Goal: Task Accomplishment & Management: Manage account settings

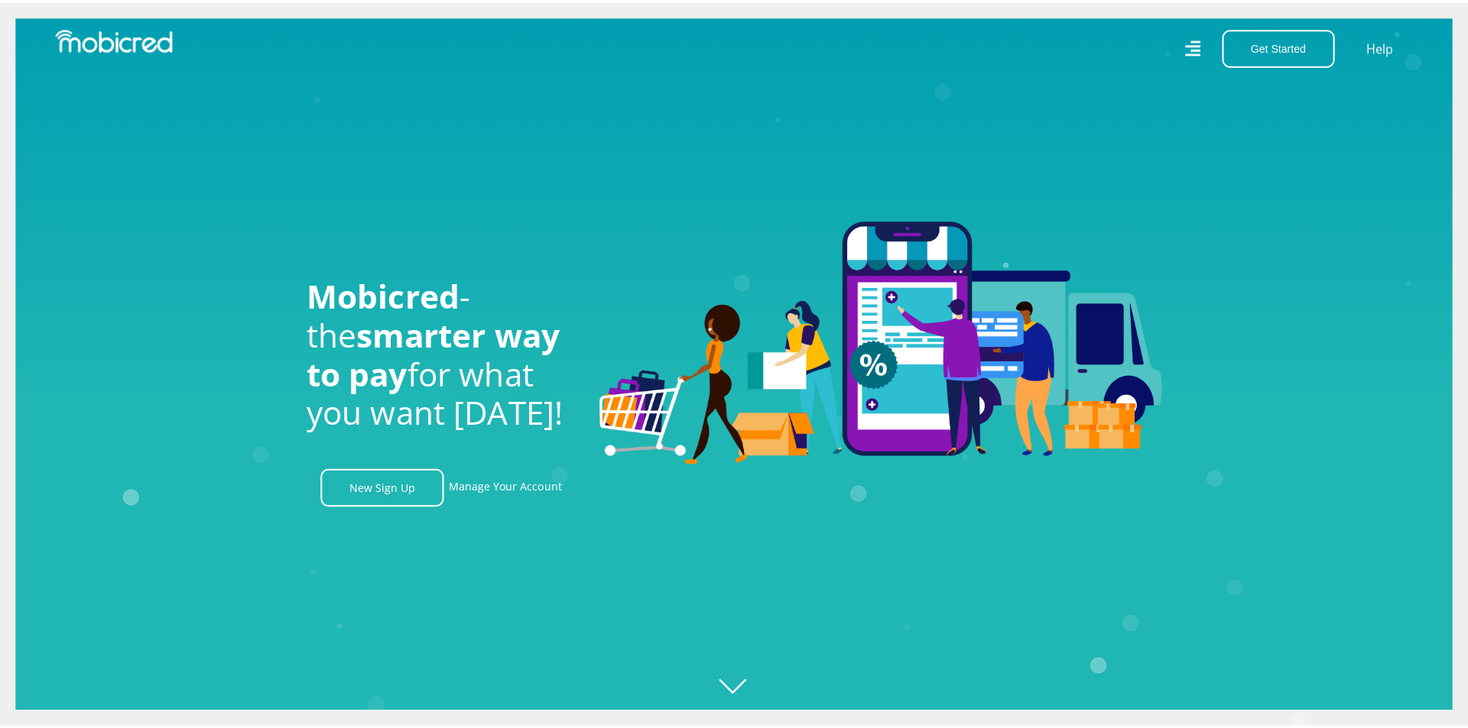
scroll to position [688, 0]
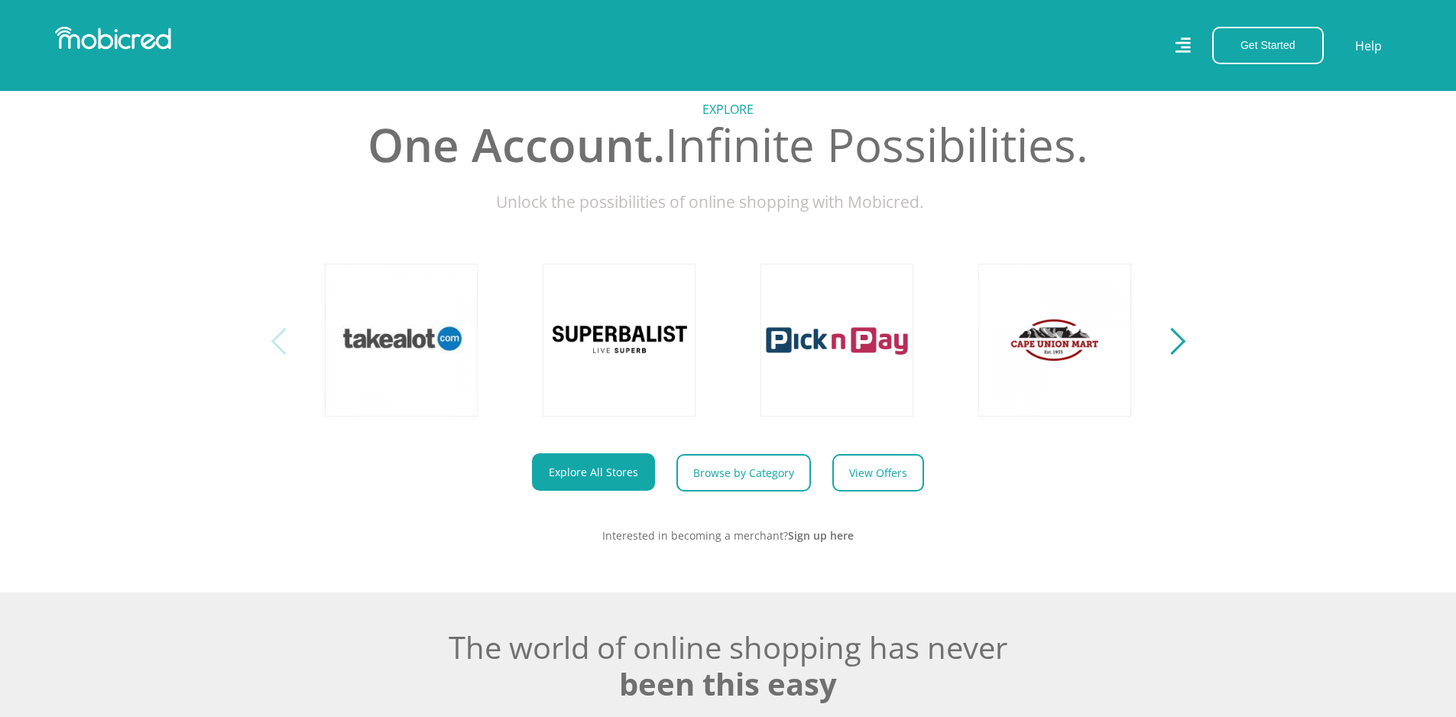
click at [1182, 41] on icon at bounding box center [1183, 46] width 17 height 24
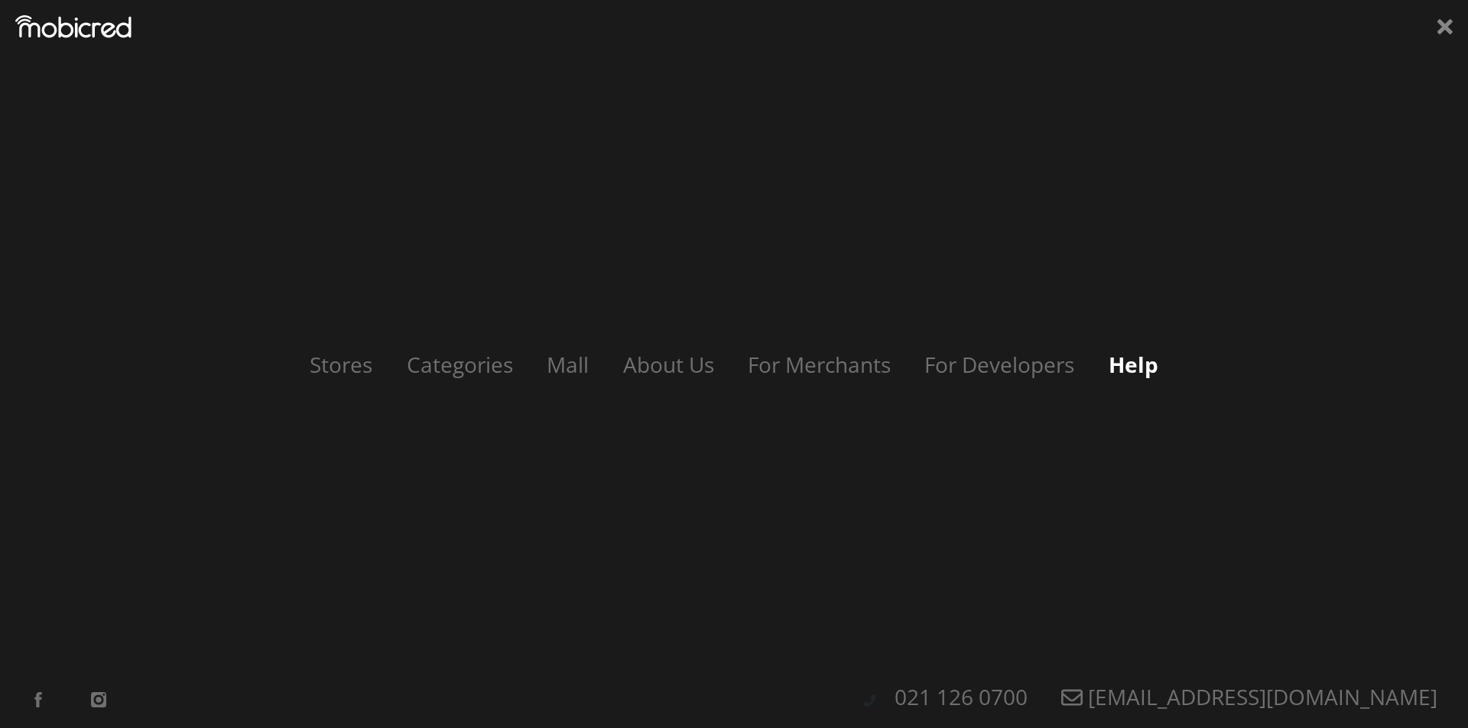
scroll to position [0, 1089]
click at [101, 39] on div "Stores Categories Mall About Us For Merchants For Developers Help Sign Up Sign …" at bounding box center [734, 364] width 1468 height 728
click at [1448, 27] on icon at bounding box center [1444, 26] width 15 height 15
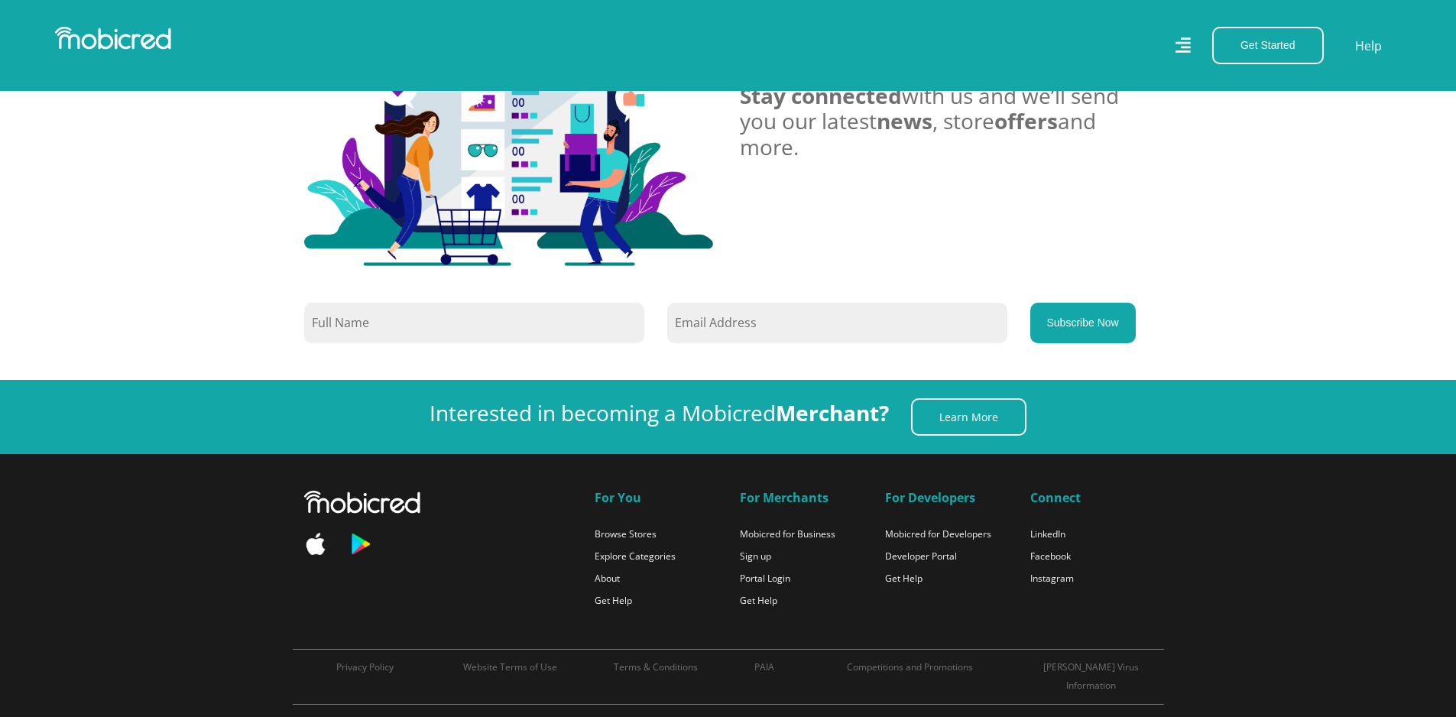
scroll to position [0, 3485]
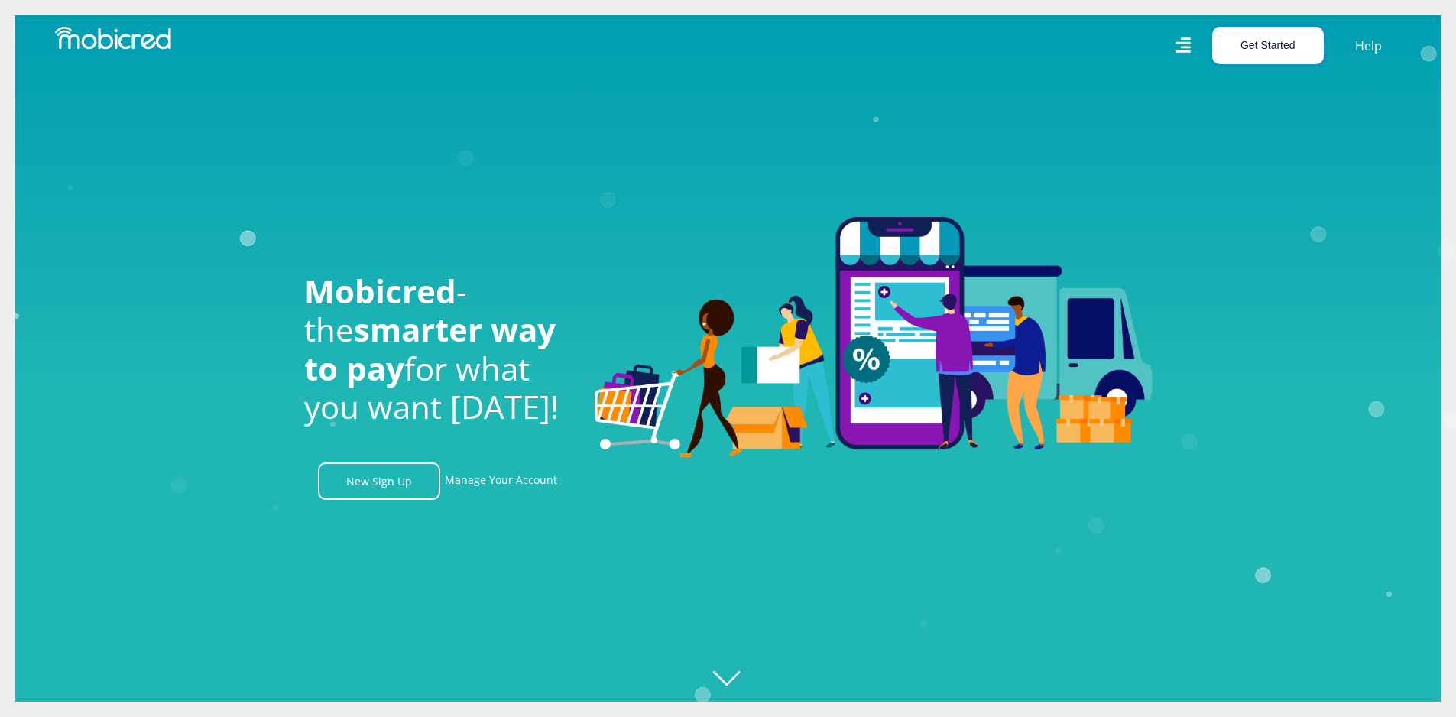
click at [1306, 44] on button "Get Started" at bounding box center [1268, 45] width 112 height 37
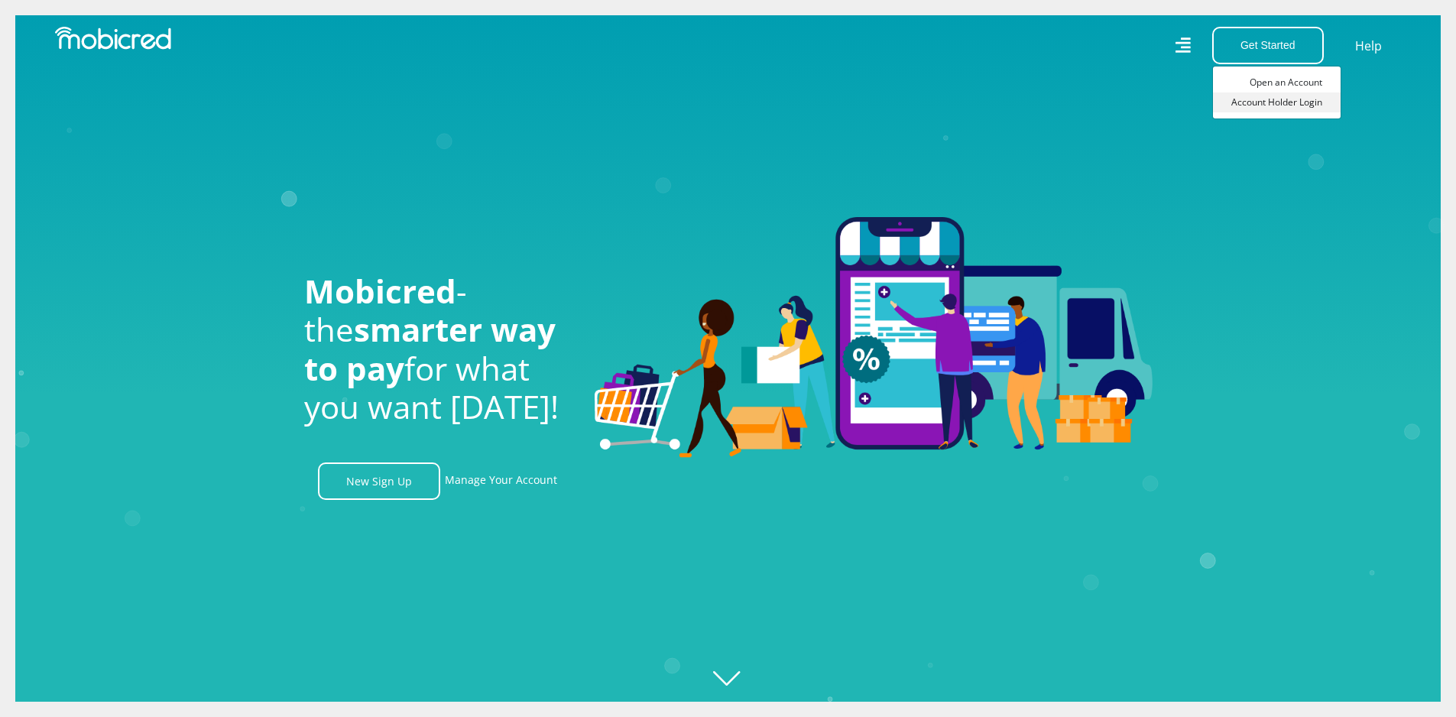
click at [1302, 104] on link "Account Holder Login" at bounding box center [1277, 102] width 128 height 20
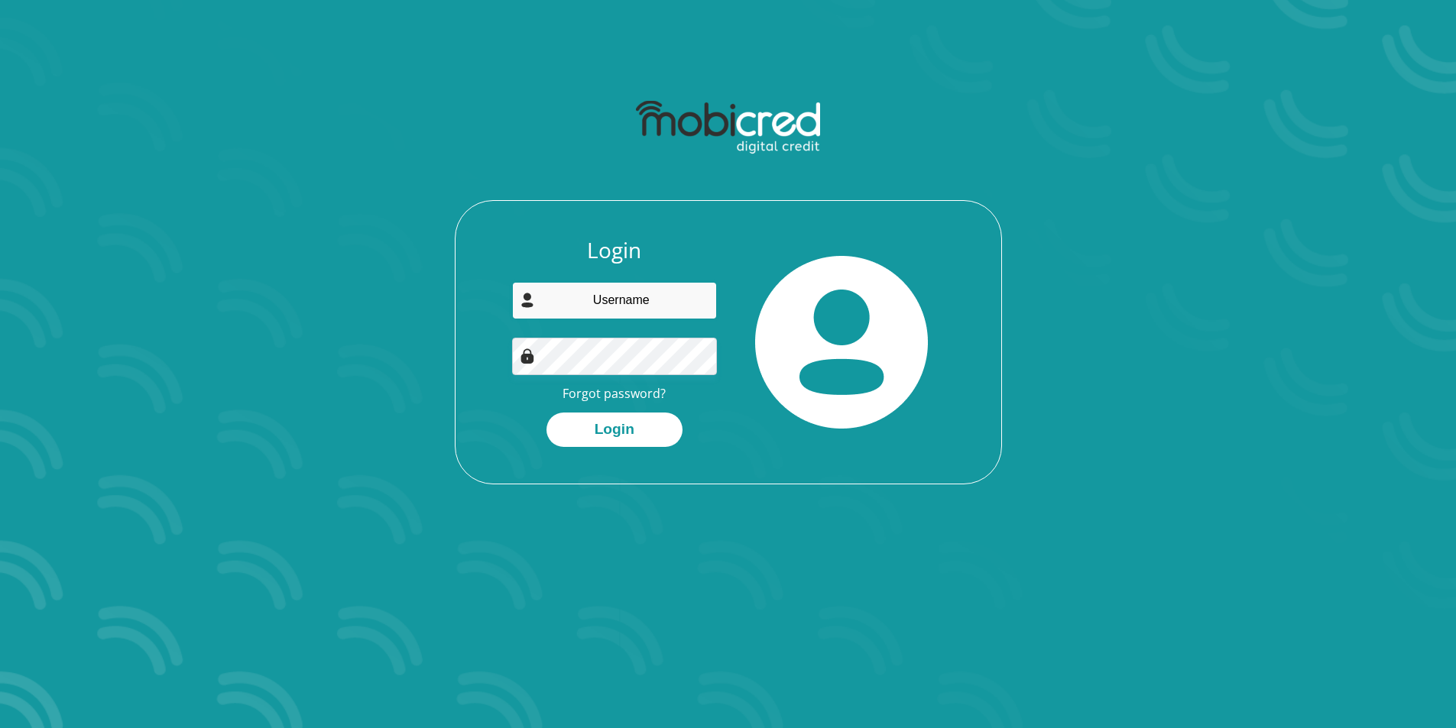
click at [660, 302] on input "email" at bounding box center [614, 300] width 205 height 37
type input "[EMAIL_ADDRESS][DOMAIN_NAME]"
click at [612, 439] on button "Login" at bounding box center [615, 430] width 136 height 34
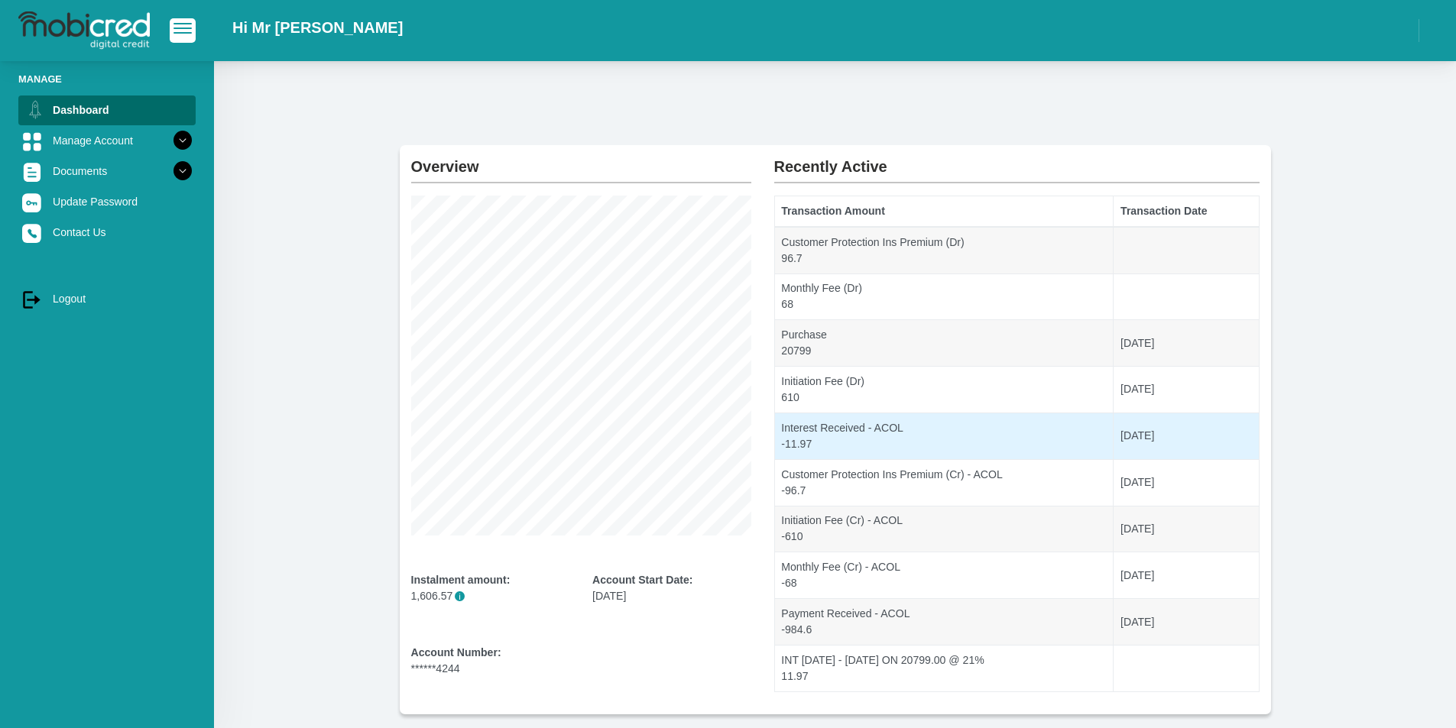
drag, startPoint x: 965, startPoint y: 427, endPoint x: 967, endPoint y: 495, distance: 68.8
click at [965, 446] on td "Interest Received - ACOL -11.97" at bounding box center [943, 436] width 339 height 47
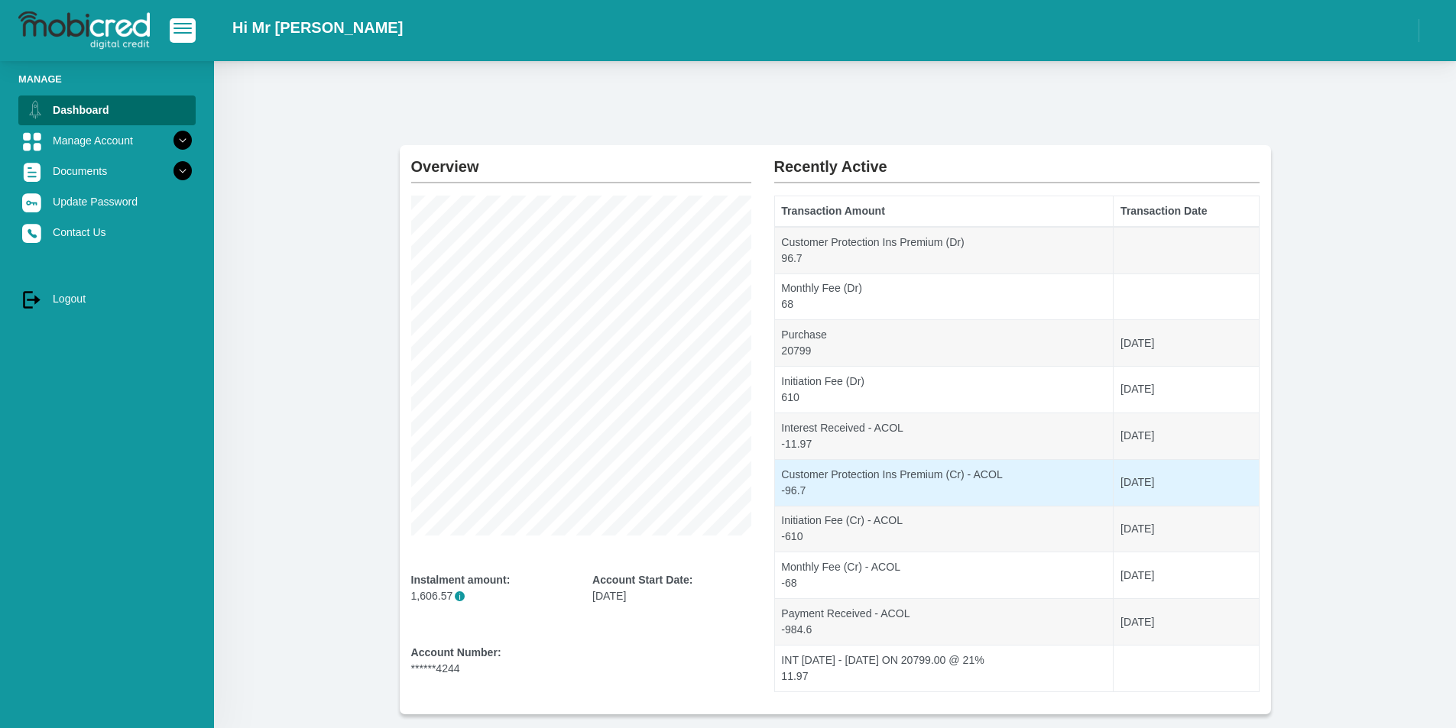
scroll to position [2, 0]
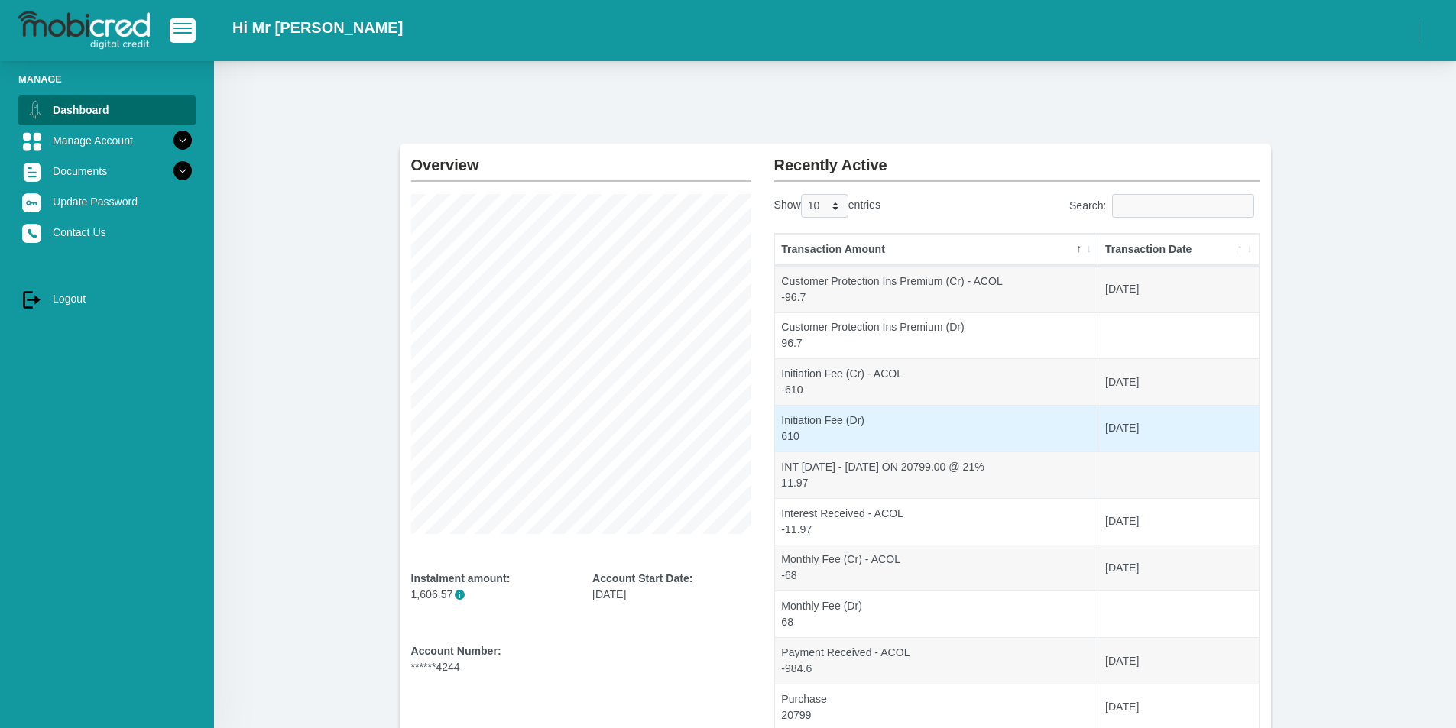
drag, startPoint x: 967, startPoint y: 495, endPoint x: 893, endPoint y: 420, distance: 105.4
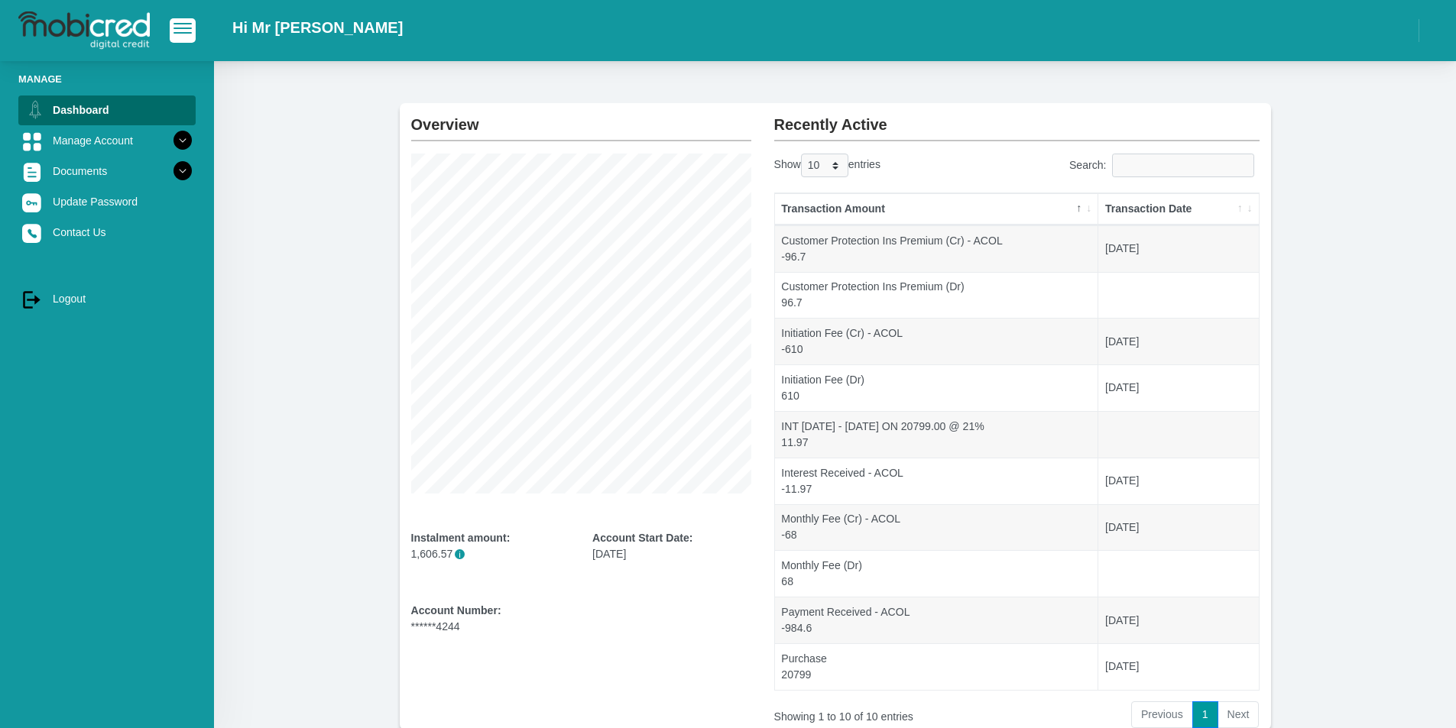
scroll to position [134, 0]
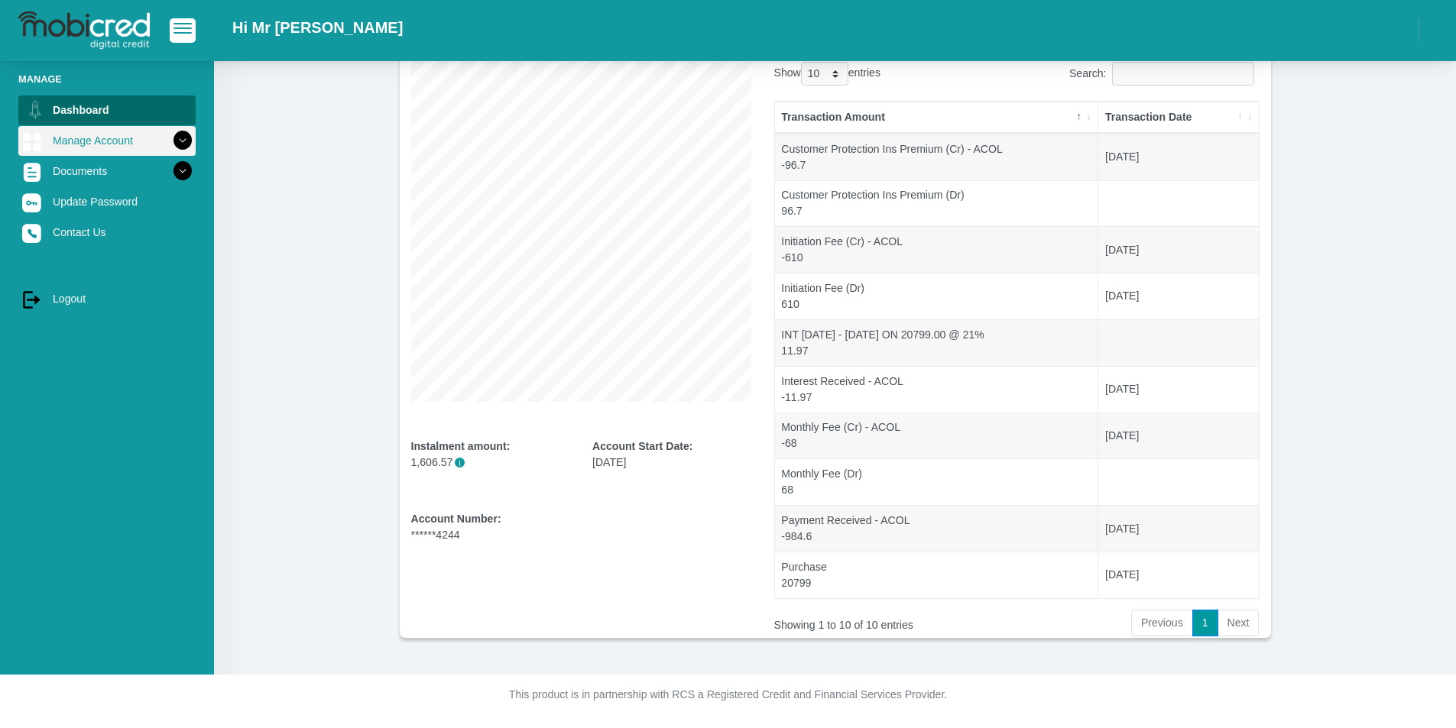
click at [170, 139] on icon at bounding box center [183, 141] width 26 height 26
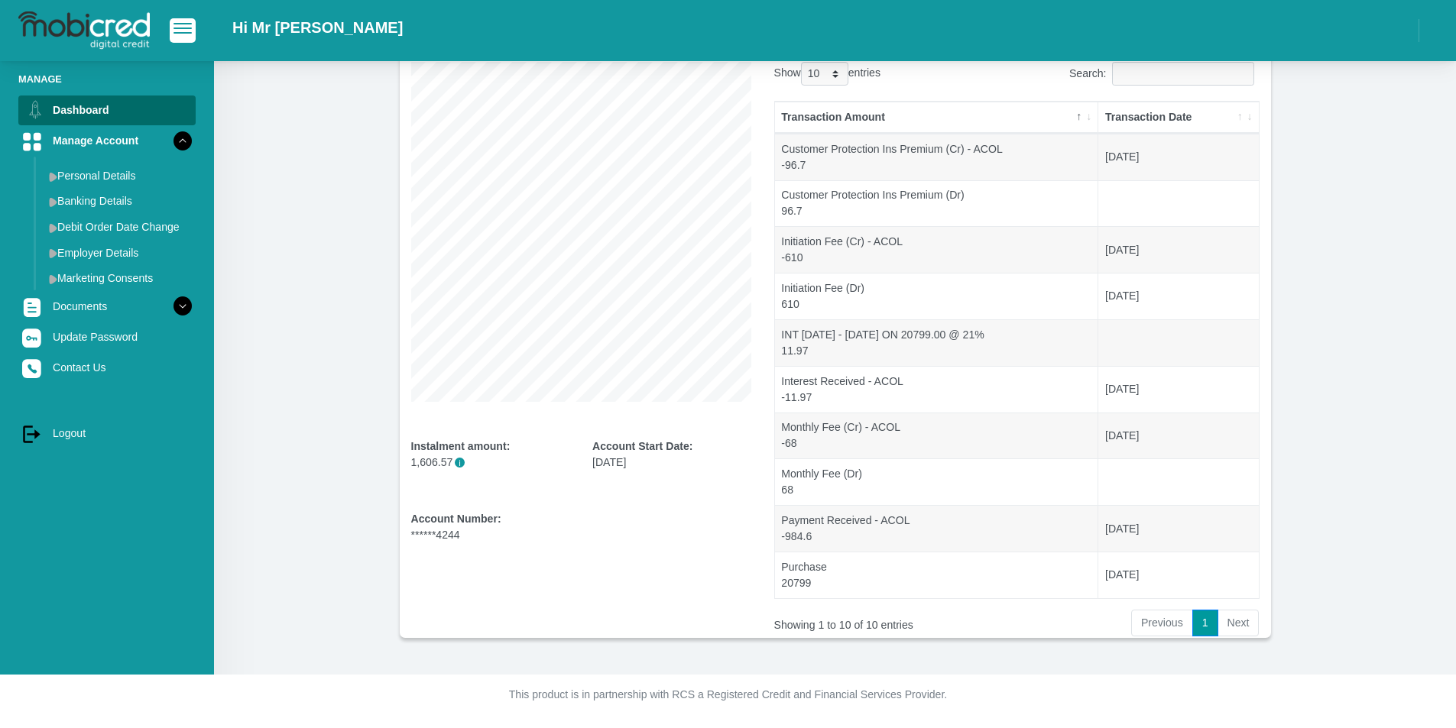
click at [425, 538] on div "Account Number: ******4244" at bounding box center [490, 527] width 159 height 32
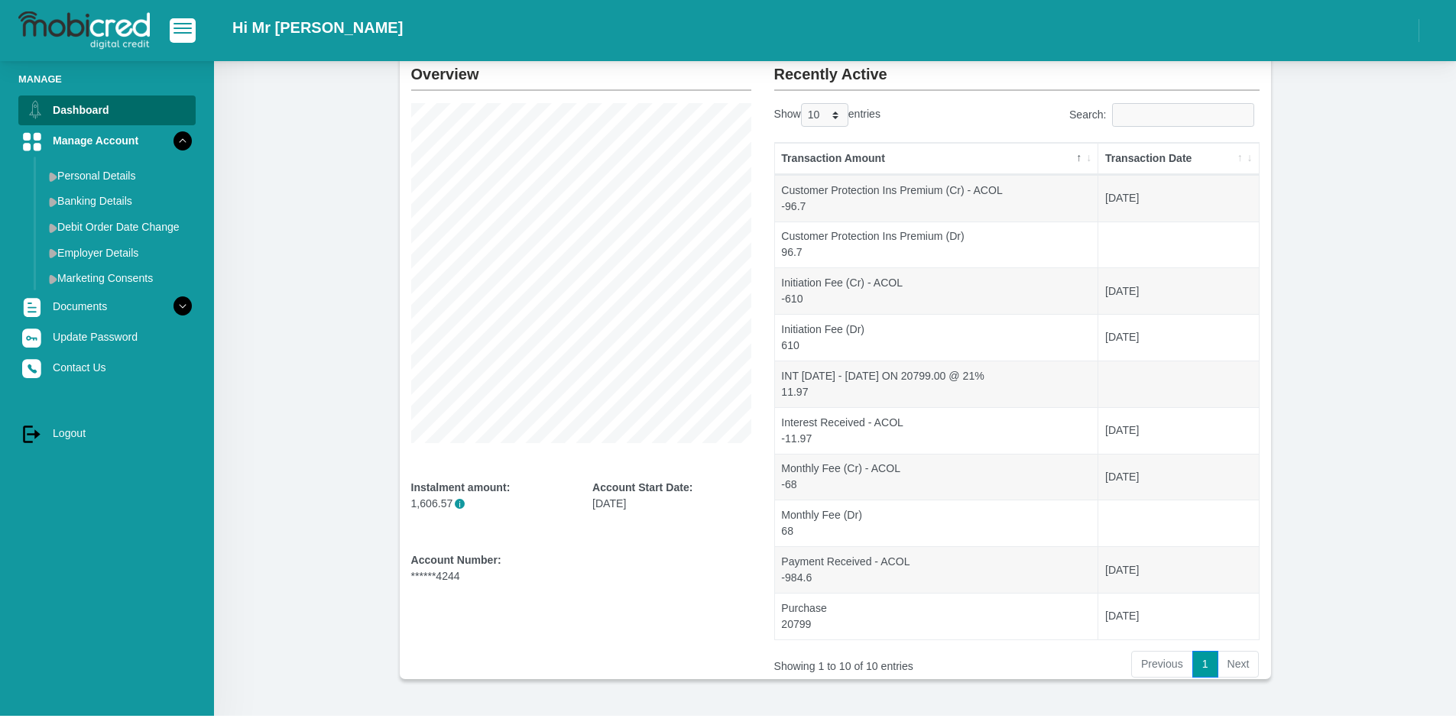
scroll to position [0, 0]
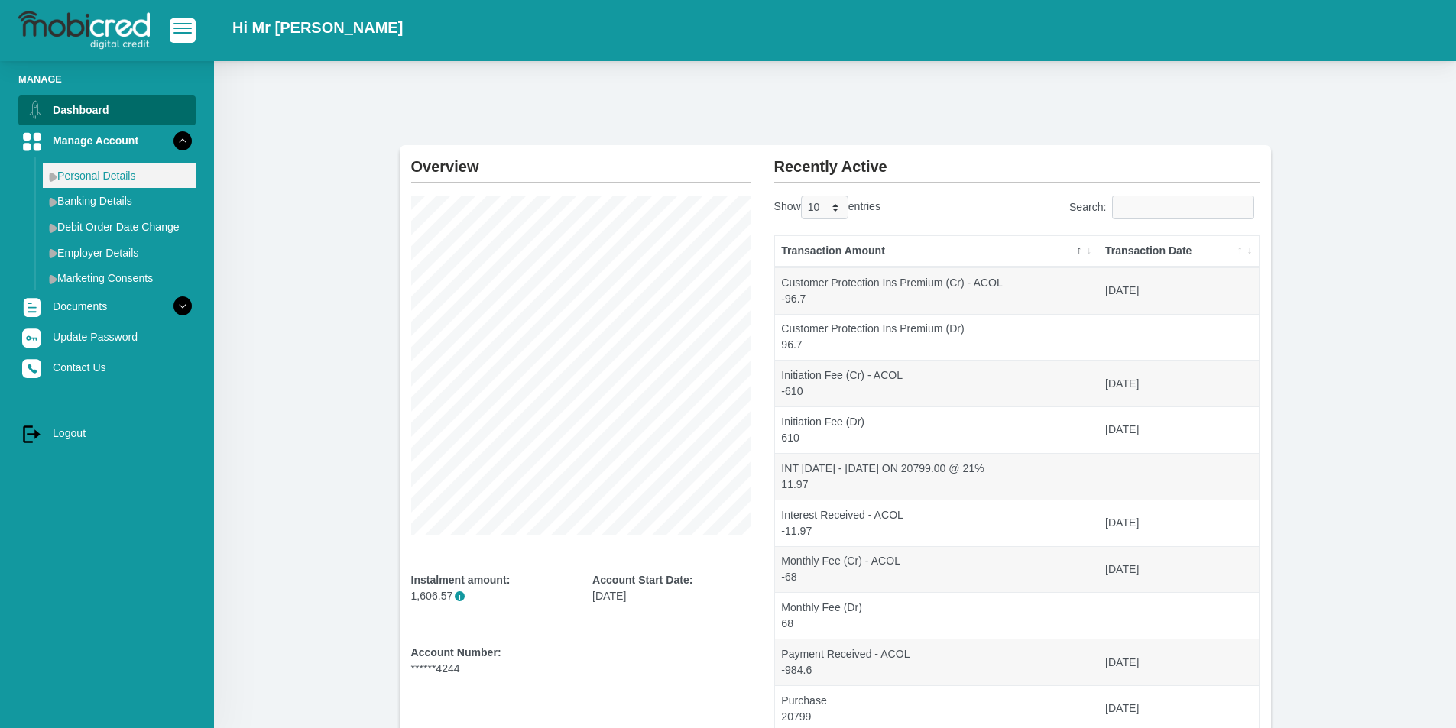
click at [96, 171] on link "Personal Details" at bounding box center [119, 176] width 153 height 24
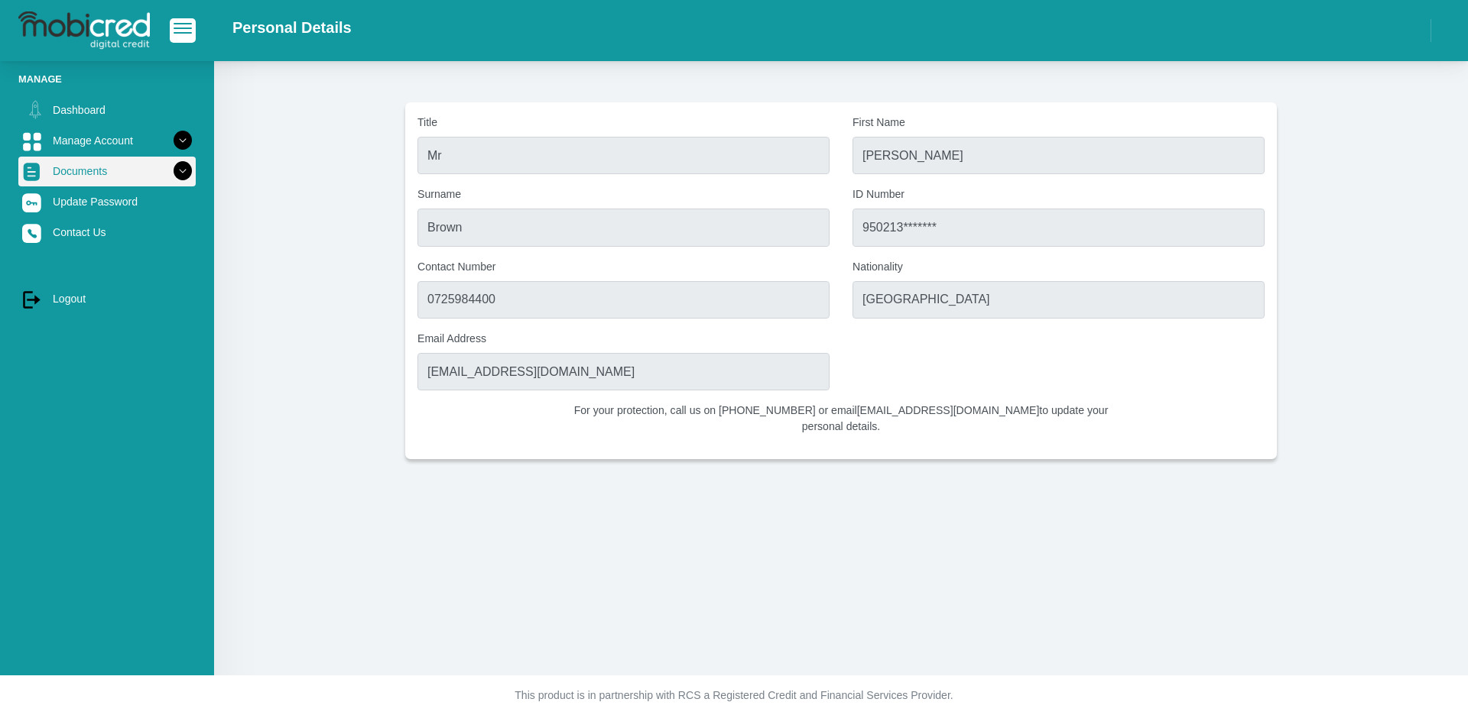
click at [170, 166] on icon at bounding box center [183, 171] width 26 height 26
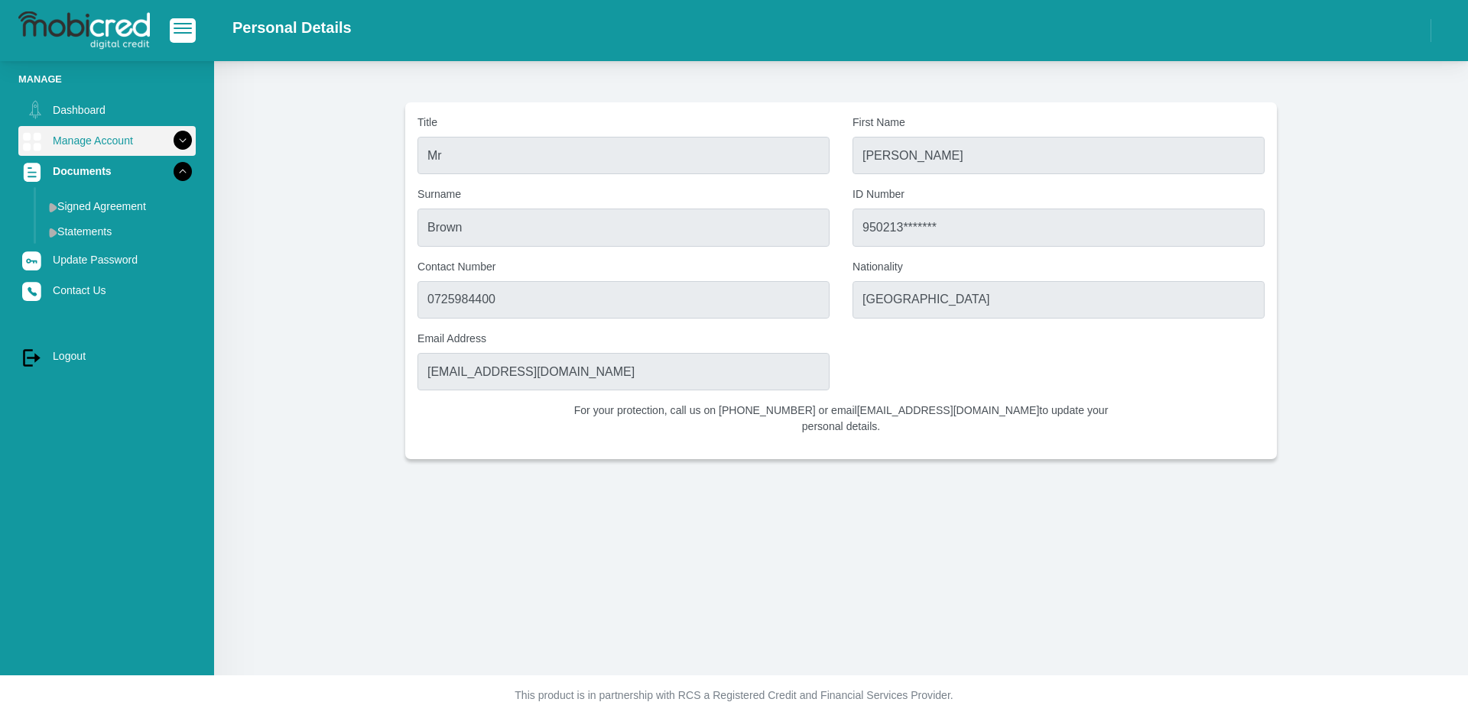
click at [170, 144] on icon at bounding box center [183, 141] width 26 height 26
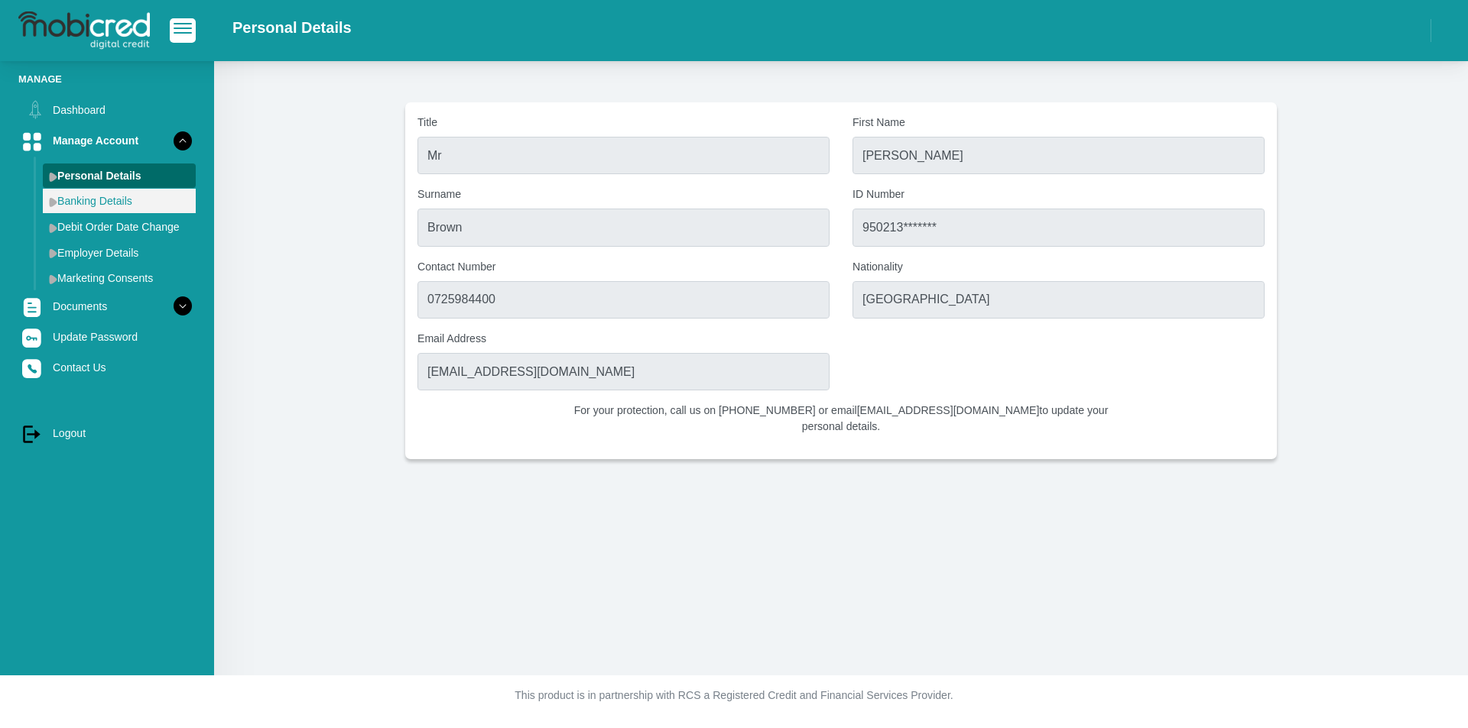
click at [121, 198] on link "Banking Details" at bounding box center [119, 201] width 153 height 24
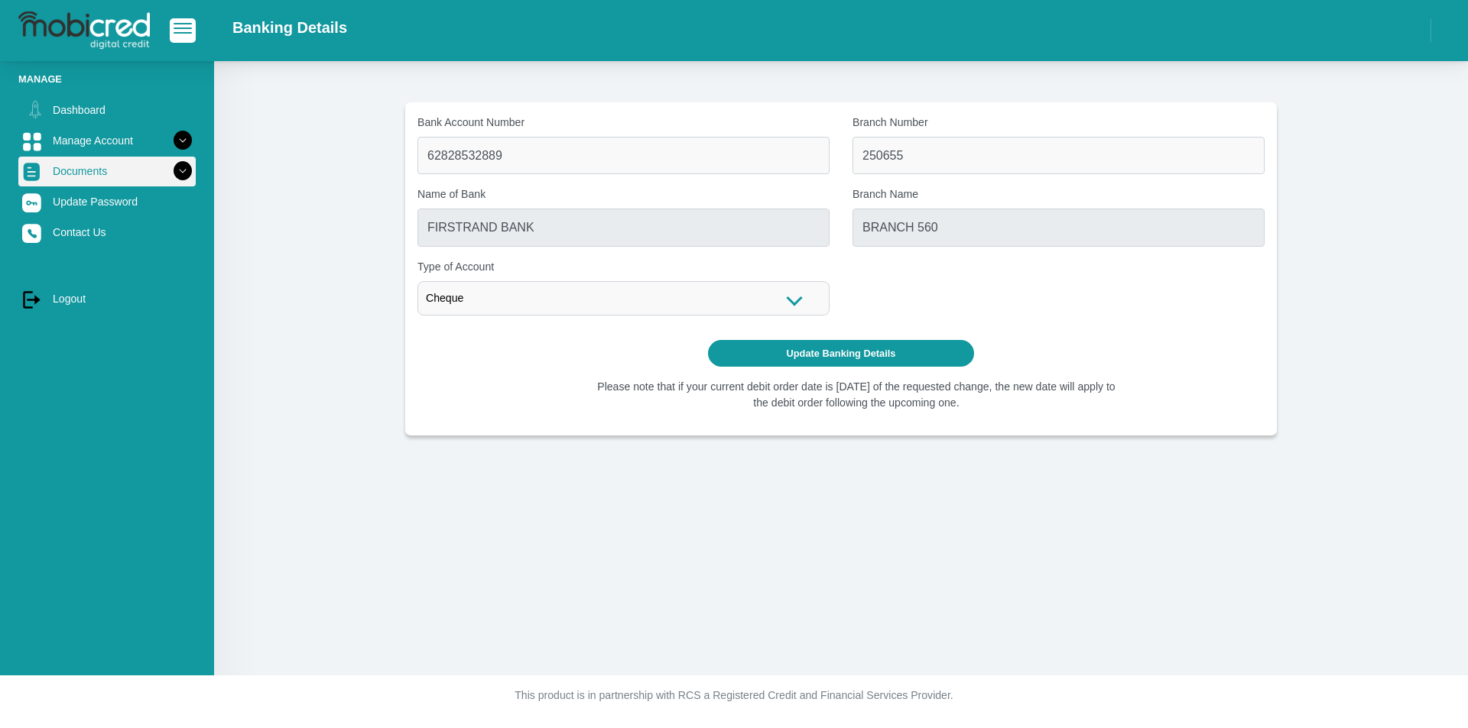
click at [170, 174] on icon at bounding box center [183, 171] width 26 height 26
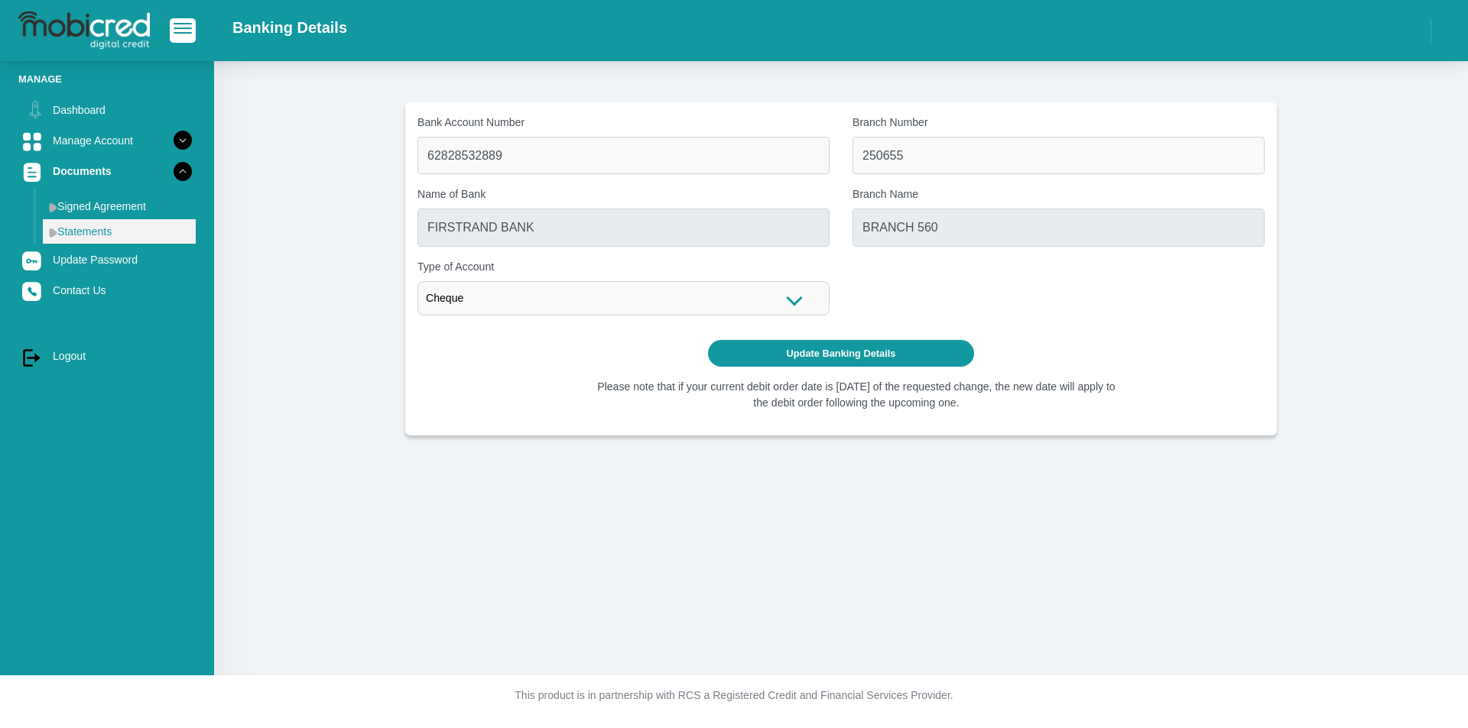
click at [99, 229] on link "Statements" at bounding box center [119, 231] width 153 height 24
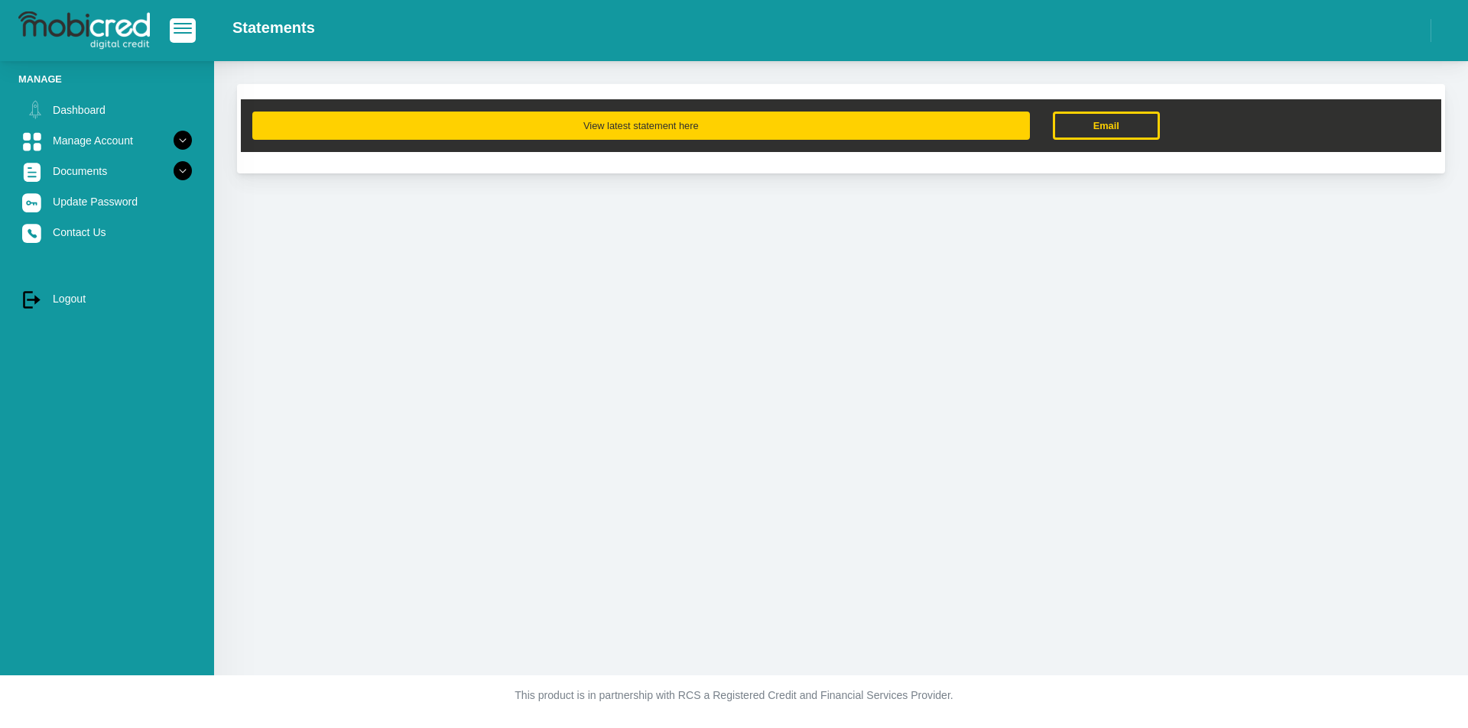
click at [689, 126] on button "View latest statement here" at bounding box center [640, 126] width 777 height 28
click at [638, 126] on button "View latest statement here" at bounding box center [640, 126] width 777 height 28
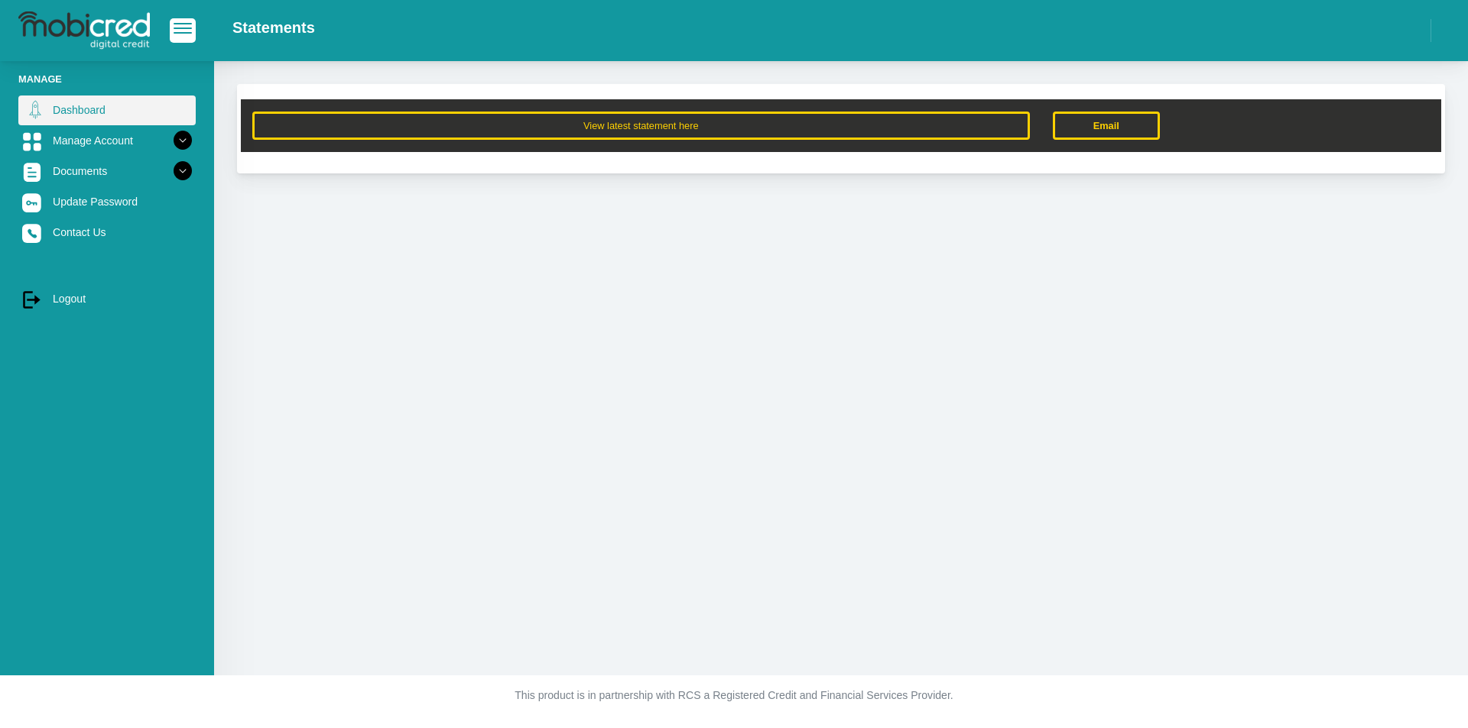
click at [102, 113] on link "Dashboard" at bounding box center [106, 110] width 177 height 29
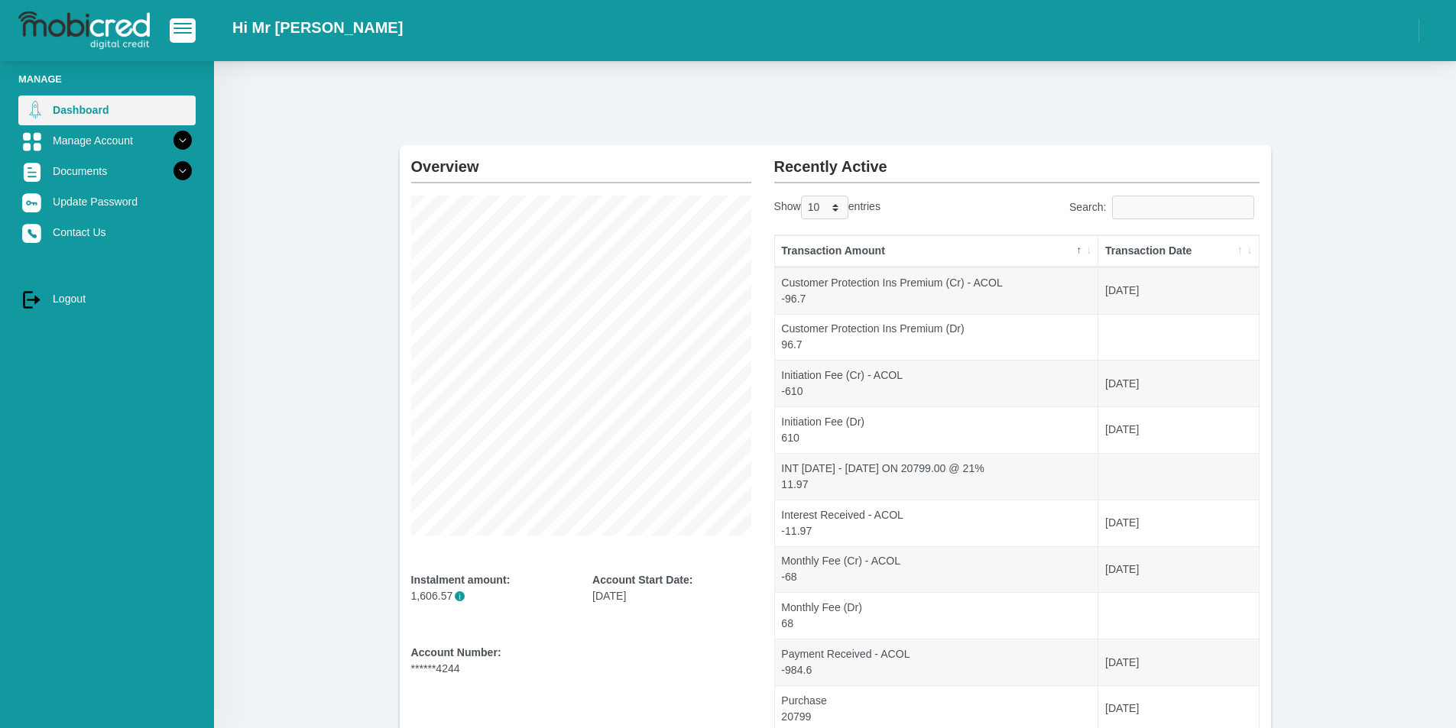
click at [103, 106] on link "Dashboard" at bounding box center [106, 110] width 177 height 29
